Goal: Task Accomplishment & Management: Manage account settings

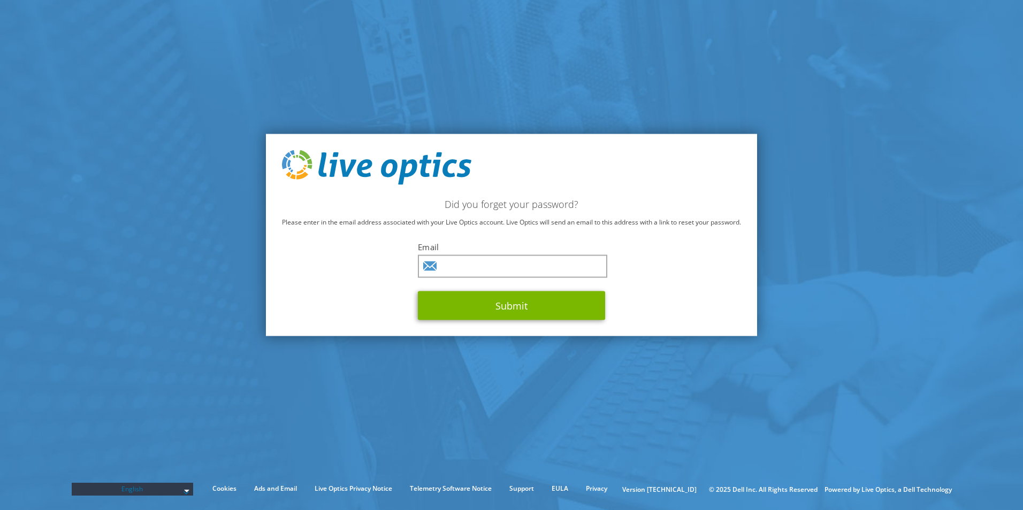
drag, startPoint x: 581, startPoint y: 424, endPoint x: 581, endPoint y: 393, distance: 31.0
click at [583, 423] on section "Did you forget your password? Please enter in the email address associated with…" at bounding box center [511, 235] width 1023 height 470
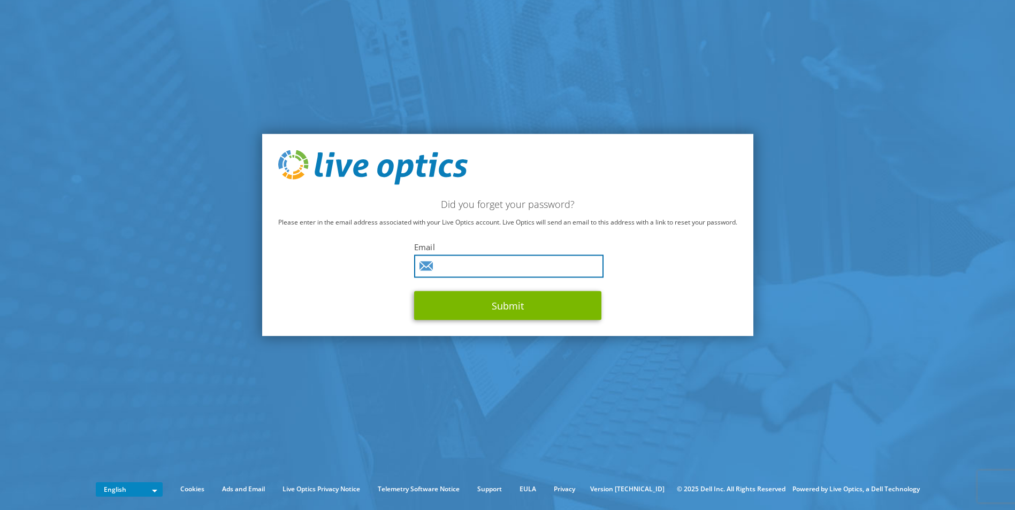
click at [452, 263] on input "text" at bounding box center [508, 266] width 189 height 23
type input "abdulkader.sahul@bny.com"
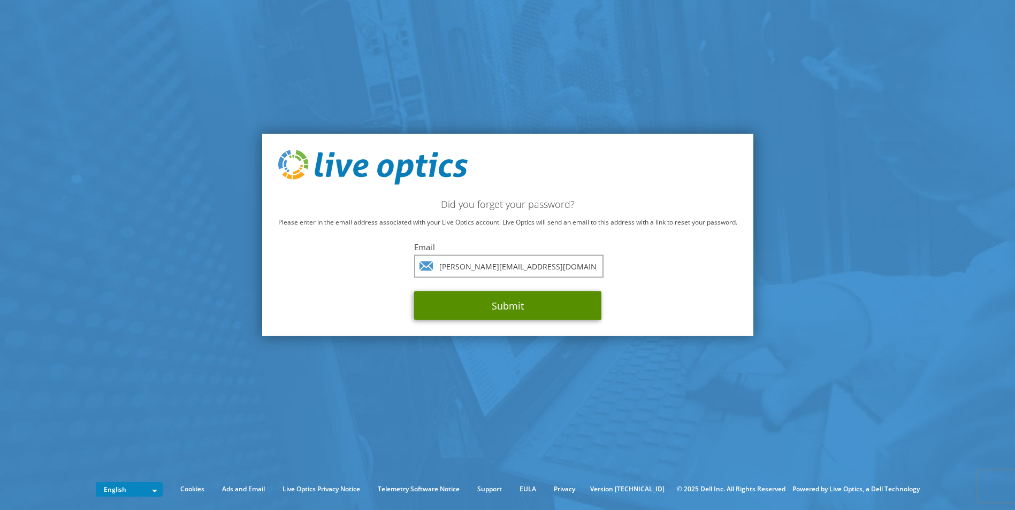
click at [469, 310] on button "Submit" at bounding box center [507, 306] width 187 height 29
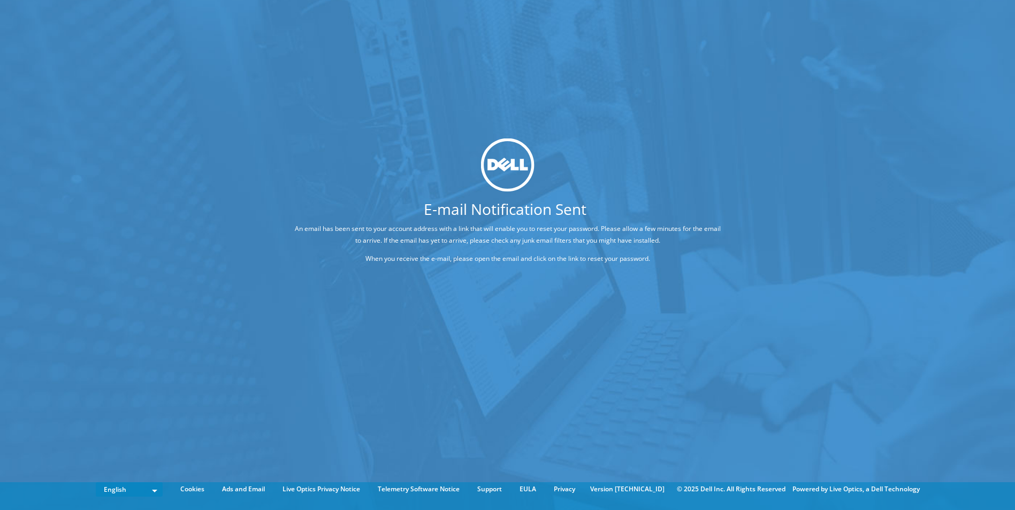
click at [510, 441] on div "E-mail Notification Sent An email has been sent to your account address with a …" at bounding box center [507, 239] width 1015 height 478
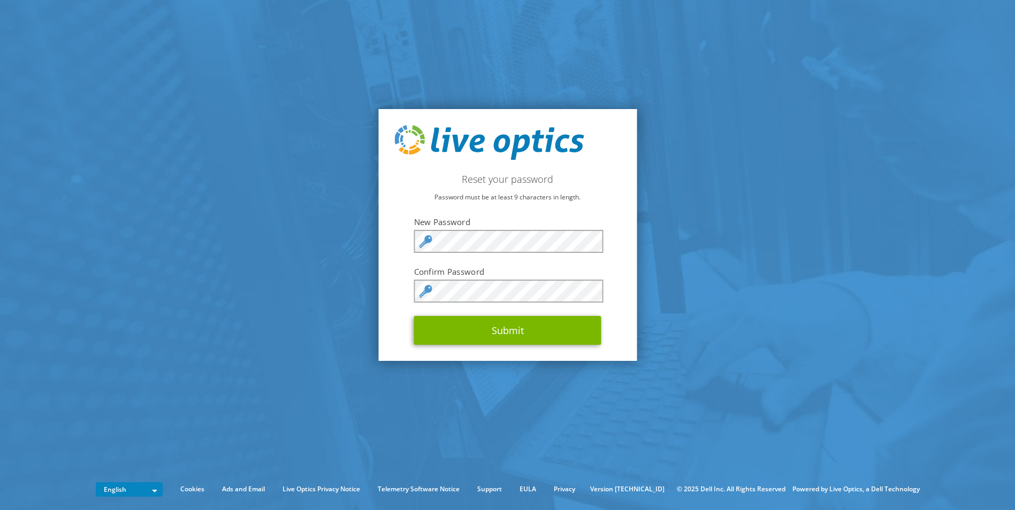
click at [641, 418] on section "Reset your password Password must be at least 9 characters in length. New Passw…" at bounding box center [507, 235] width 1015 height 470
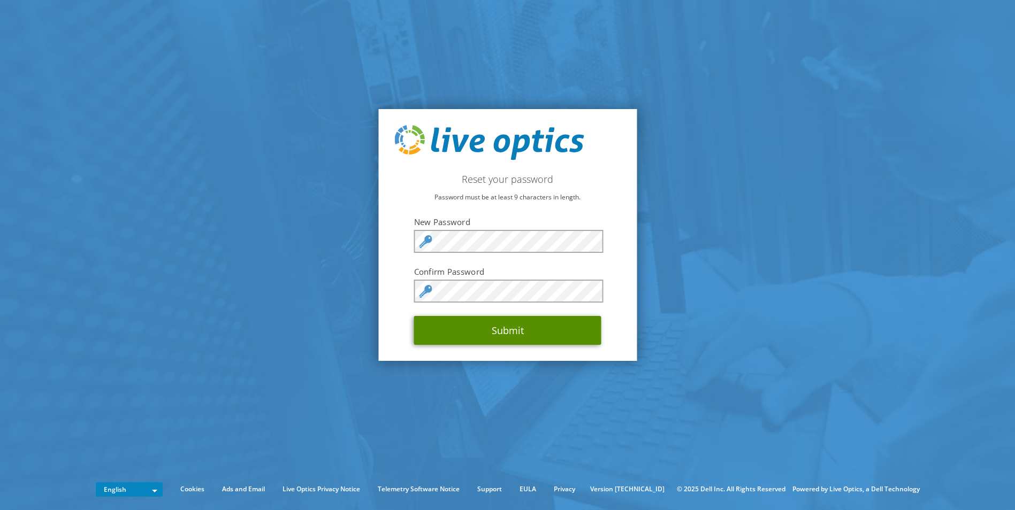
click at [509, 332] on button "Submit" at bounding box center [507, 330] width 187 height 29
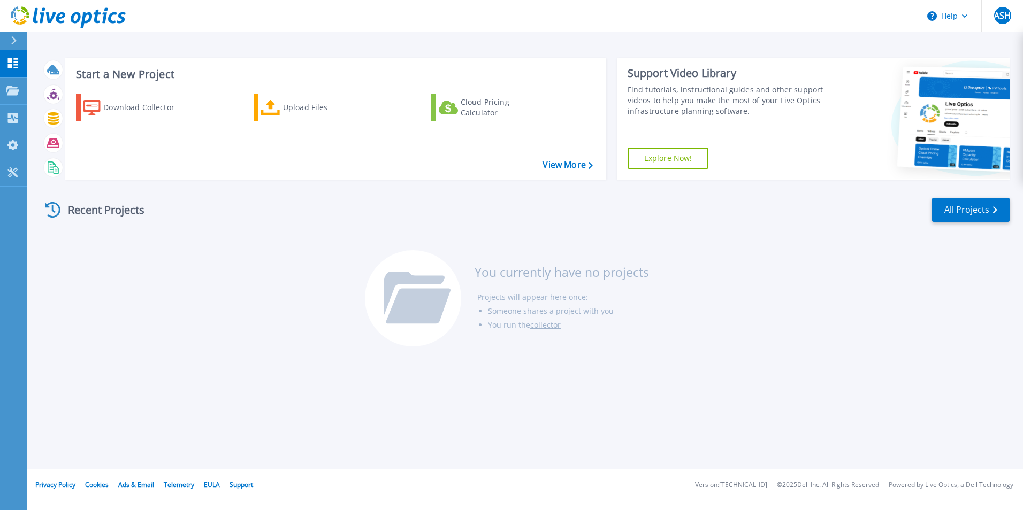
click at [877, 287] on div "Recent Projects All Projects You currently have no projects Projects will appea…" at bounding box center [525, 272] width 969 height 169
click at [970, 16] on button "Help" at bounding box center [947, 16] width 67 height 32
click at [993, 13] on button "ASH" at bounding box center [1002, 16] width 42 height 32
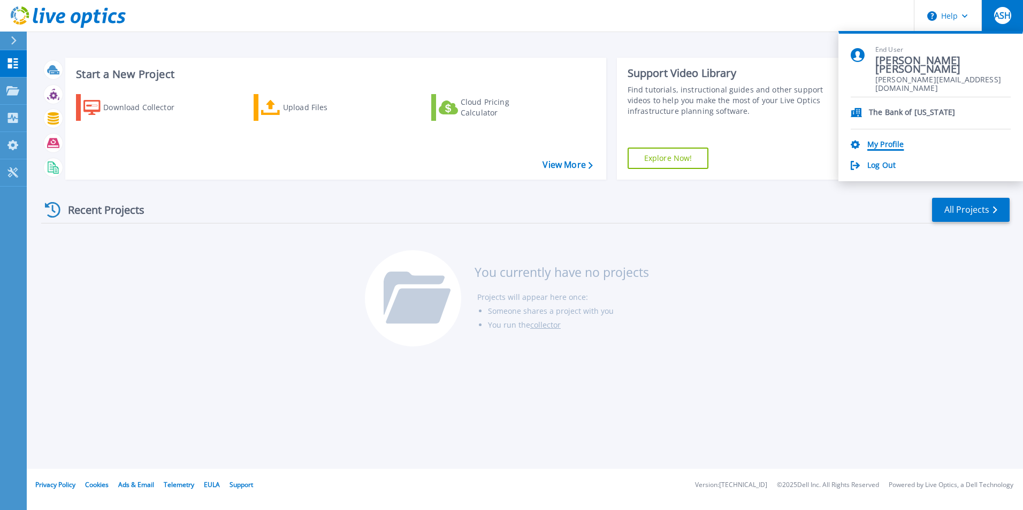
click at [893, 142] on link "My Profile" at bounding box center [885, 145] width 36 height 10
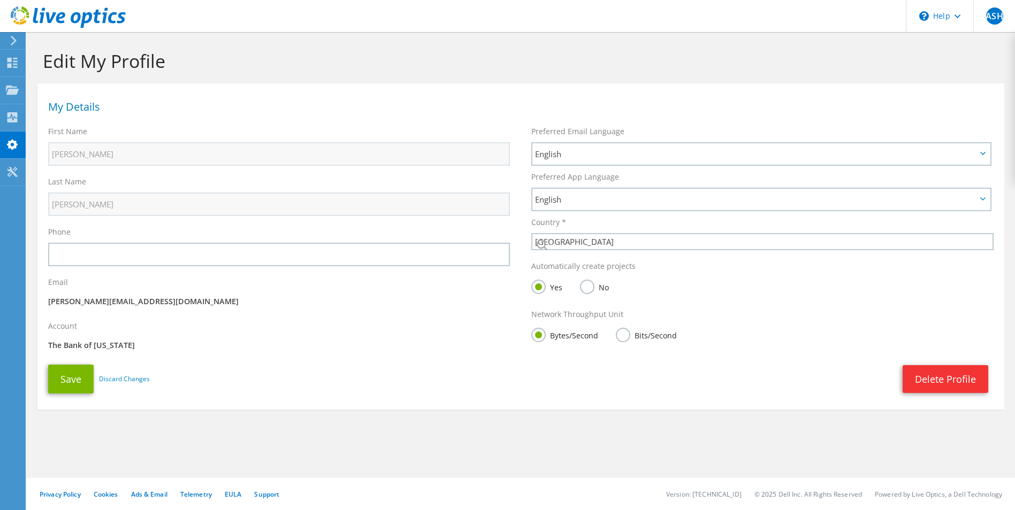
select select "190"
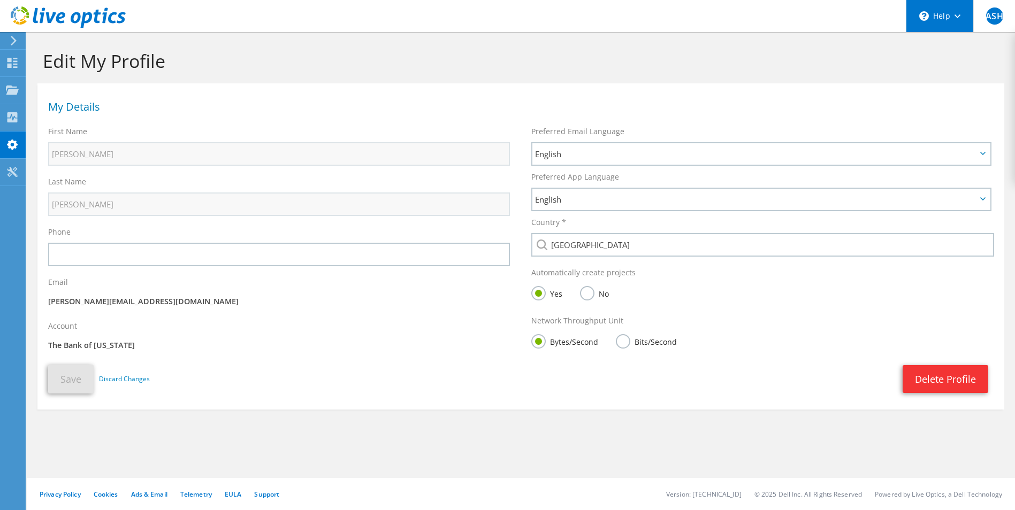
click at [951, 16] on div "\n Help" at bounding box center [939, 16] width 67 height 32
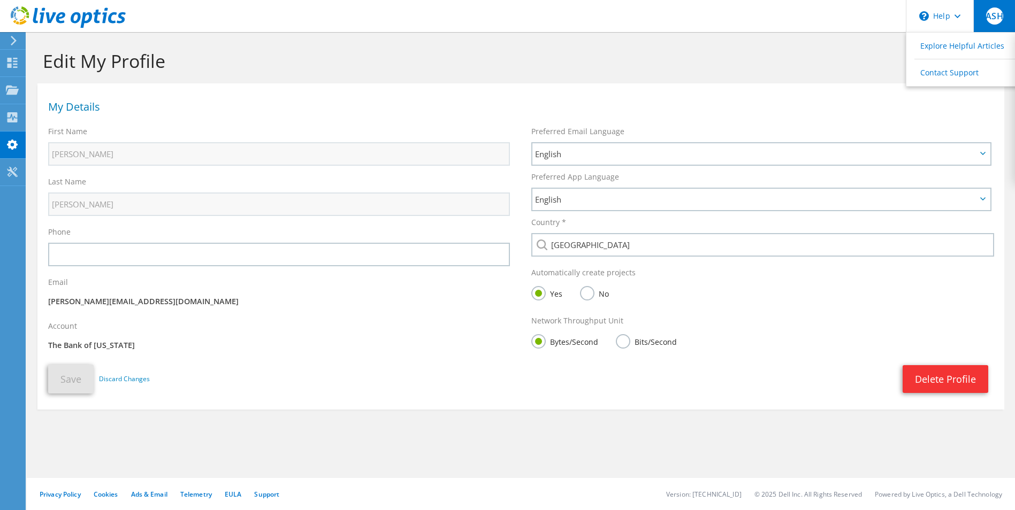
click at [990, 16] on span "ASH" at bounding box center [994, 15] width 17 height 17
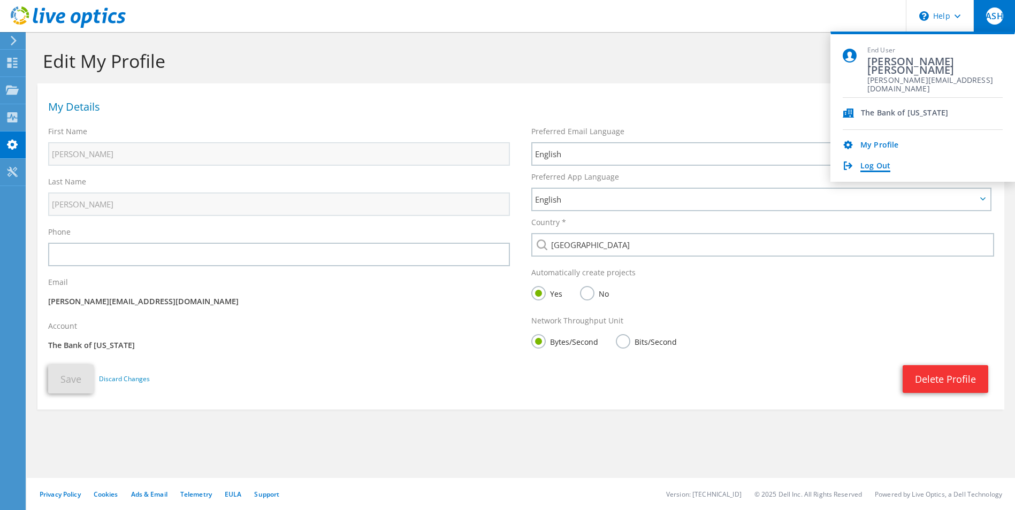
click at [875, 164] on link "Log Out" at bounding box center [875, 167] width 30 height 10
